Goal: Task Accomplishment & Management: Manage account settings

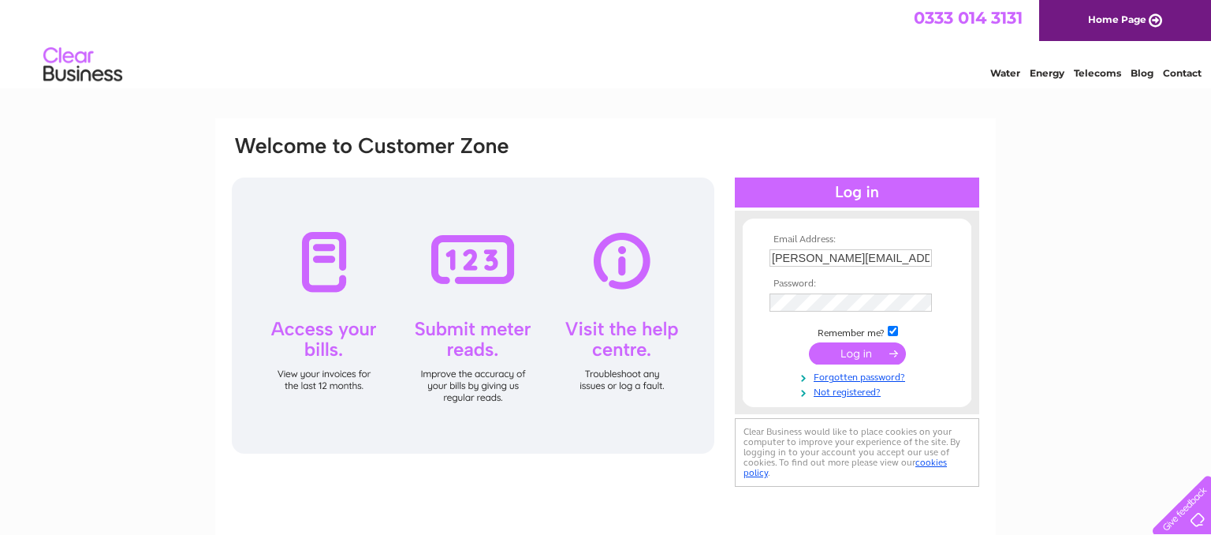
click at [854, 351] on input "submit" at bounding box center [857, 353] width 97 height 22
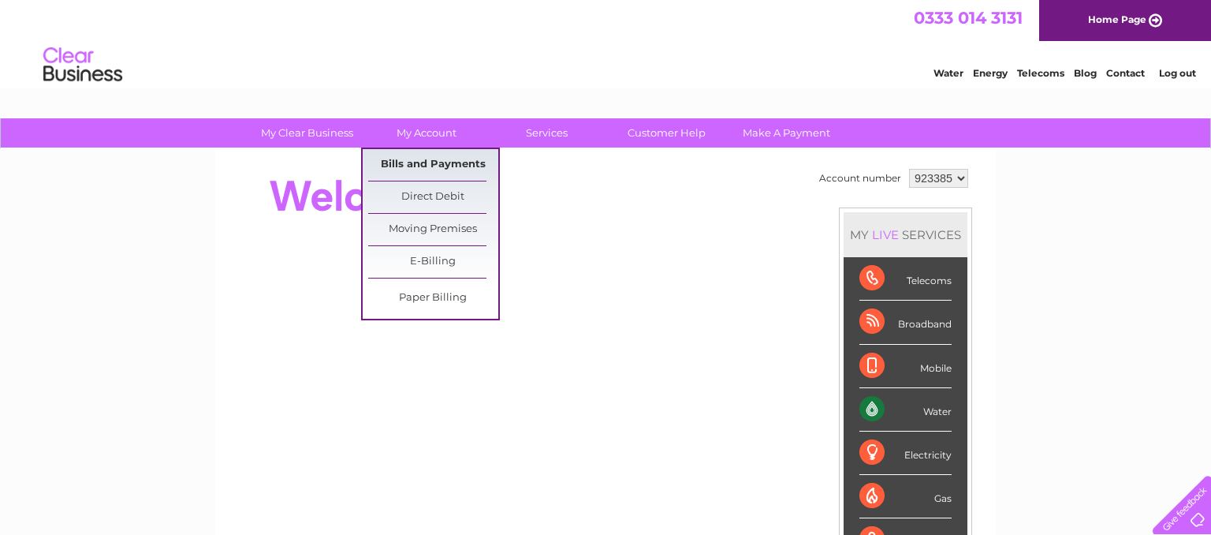
click at [415, 165] on link "Bills and Payments" at bounding box center [433, 165] width 130 height 32
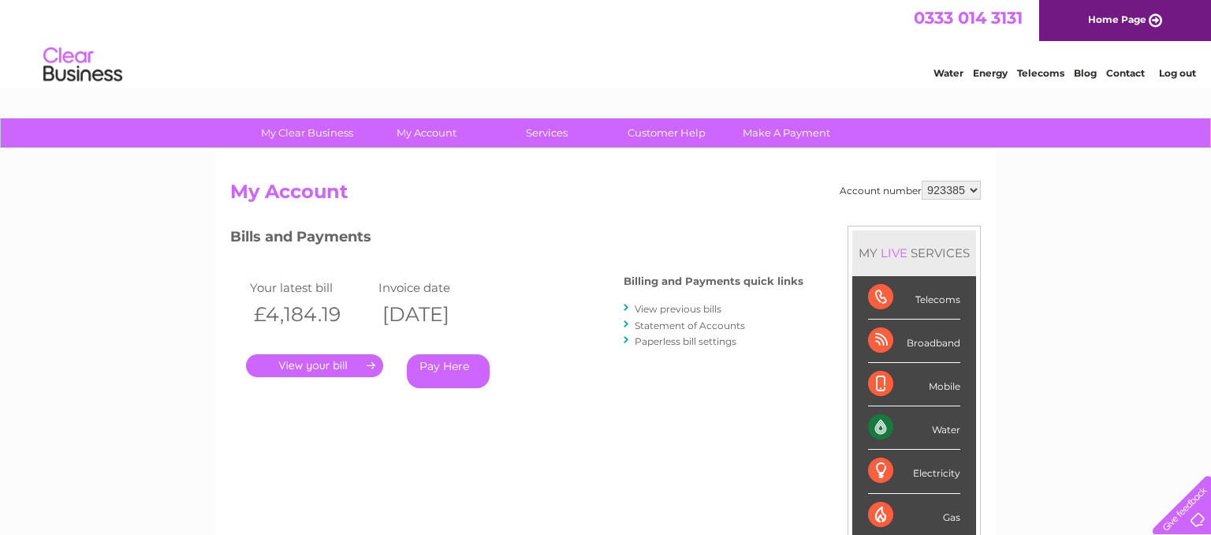
click at [648, 423] on div "Bills and Payments Billing and Payments quick links View previous bills Stateme…" at bounding box center [516, 330] width 573 height 208
click at [342, 360] on link "." at bounding box center [314, 365] width 137 height 23
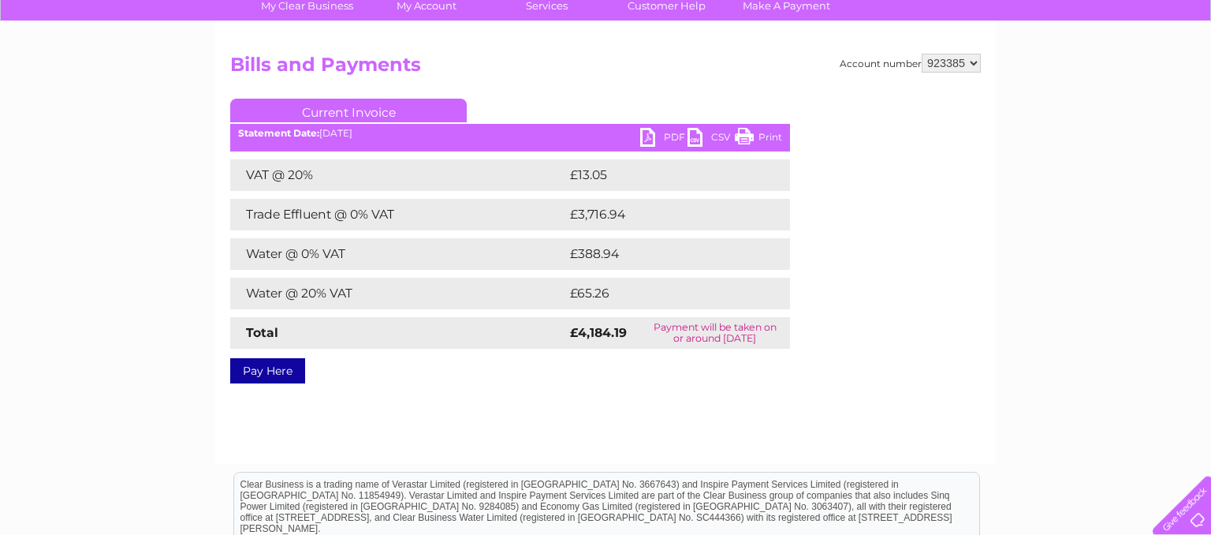
scroll to position [166, 0]
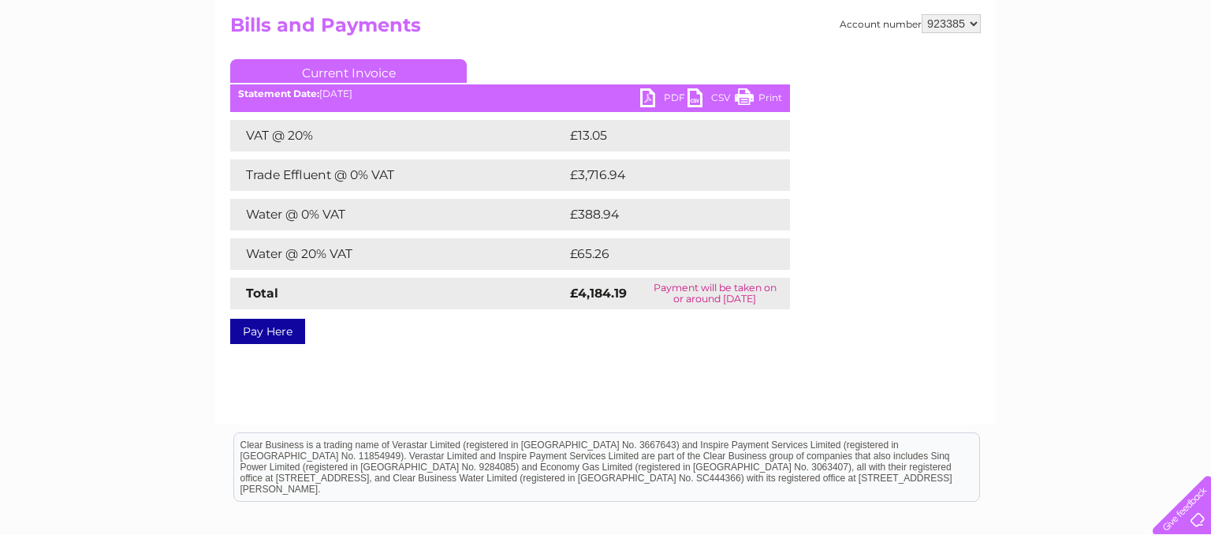
click at [666, 99] on link "PDF" at bounding box center [663, 99] width 47 height 23
